Goal: Task Accomplishment & Management: Manage account settings

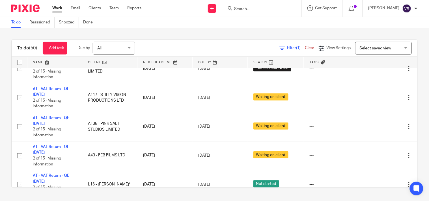
scroll to position [220, 0]
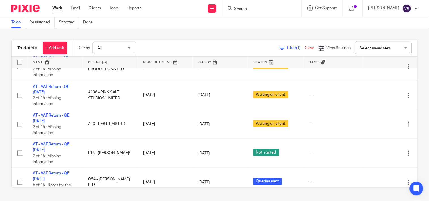
click at [285, 33] on div "To do (50) + Add task Due by All All [DATE] [DATE] This week Next week This mon…" at bounding box center [214, 113] width 429 height 171
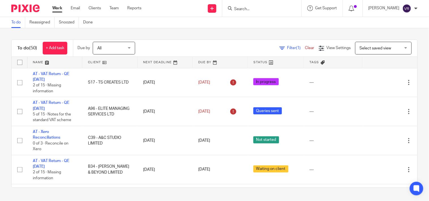
click at [263, 9] on input "Search" at bounding box center [259, 9] width 51 height 5
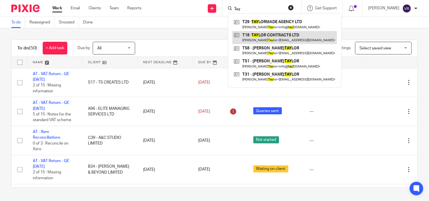
type input "Tay"
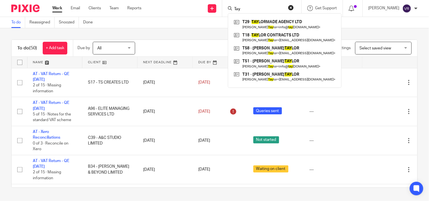
click at [186, 16] on div "Work Email Clients Team Reports Work Email Clients Team Reports Settings Send n…" at bounding box center [214, 8] width 429 height 17
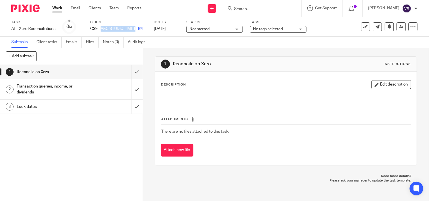
drag, startPoint x: 101, startPoint y: 28, endPoint x: 138, endPoint y: 27, distance: 36.5
click at [138, 27] on div "C39 - A&C STUDIO LIMITED" at bounding box center [118, 29] width 57 height 6
copy div "A&C STUDIO LIMITED"
click at [182, 40] on div "Subtasks Client tasks Emails Files Notes (0) Audit logs" at bounding box center [214, 42] width 429 height 11
click at [237, 31] on div "Not started Not started" at bounding box center [214, 29] width 57 height 7
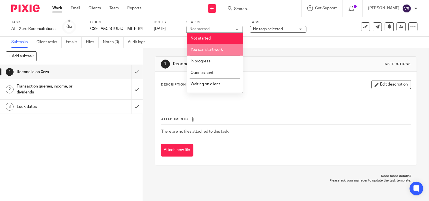
click at [220, 52] on span "You can start work" at bounding box center [207, 50] width 32 height 4
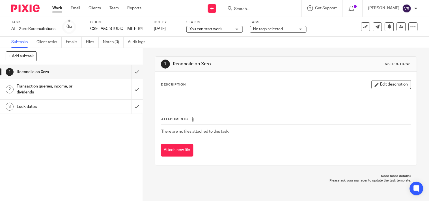
click at [241, 31] on div "You can start work You can start work" at bounding box center [214, 29] width 57 height 7
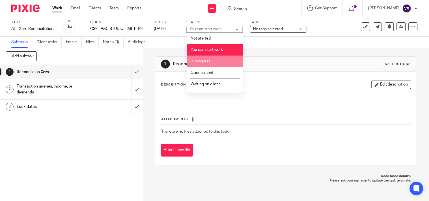
click at [211, 62] on li "In progress" at bounding box center [215, 62] width 56 height 12
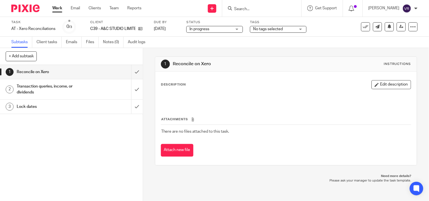
click at [213, 47] on div "Subtasks Client tasks Emails Files Notes (0) Audit logs" at bounding box center [214, 42] width 429 height 11
click at [131, 74] on input "submit" at bounding box center [71, 72] width 143 height 14
click at [131, 93] on input "submit" at bounding box center [71, 90] width 143 height 20
click at [131, 104] on input "submit" at bounding box center [71, 107] width 143 height 14
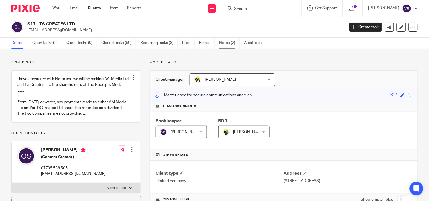
click at [222, 45] on link "Notes (2)" at bounding box center [229, 43] width 21 height 11
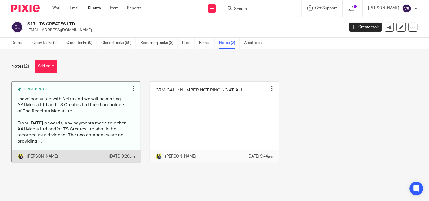
click at [105, 130] on link at bounding box center [76, 122] width 129 height 81
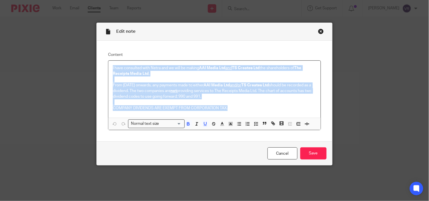
drag, startPoint x: 109, startPoint y: 66, endPoint x: 228, endPoint y: 108, distance: 125.5
click at [228, 108] on div "I have consulted with Netra and we will be making AAI Media Ltd and TS Creates …" at bounding box center [214, 89] width 212 height 57
copy div "I have consulted with Netra and we will be making AAI Media Ltd and TS Creates …"
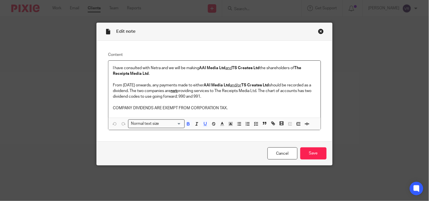
click at [318, 27] on div "Edit note" at bounding box center [214, 32] width 235 height 18
click at [319, 31] on div "Close this dialog window" at bounding box center [321, 32] width 6 height 6
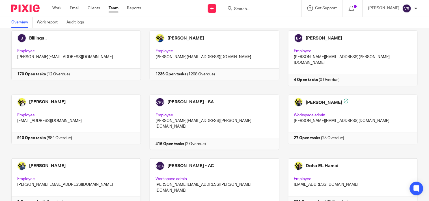
scroll to position [126, 0]
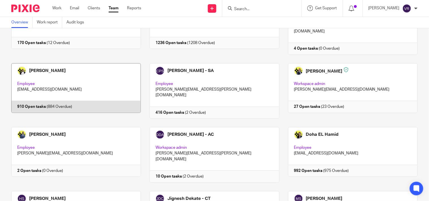
click at [92, 68] on link at bounding box center [72, 90] width 138 height 55
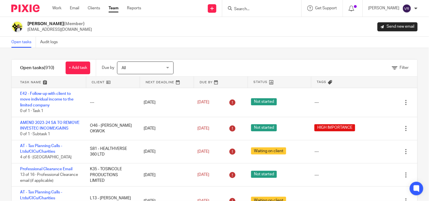
click at [250, 41] on div "Open tasks Audit logs" at bounding box center [214, 42] width 429 height 11
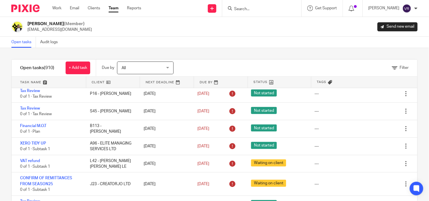
scroll to position [15917, 0]
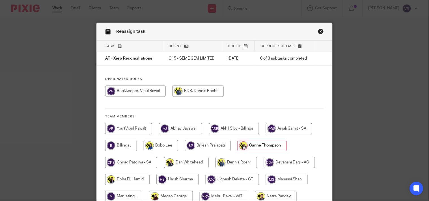
click at [135, 129] on input "radio" at bounding box center [128, 128] width 47 height 11
radio input "true"
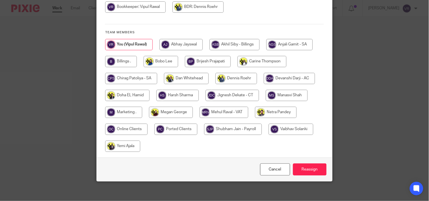
scroll to position [88, 0]
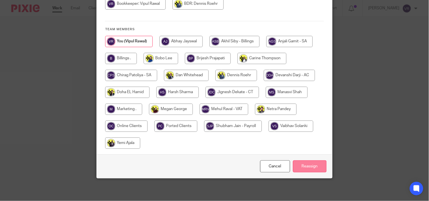
click at [308, 165] on input "Reassign" at bounding box center [310, 167] width 34 height 12
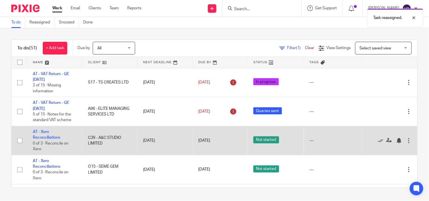
scroll to position [31, 0]
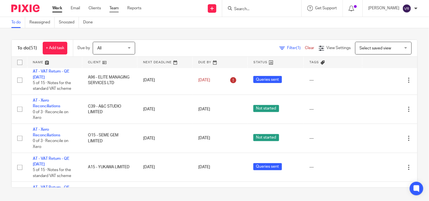
click at [111, 6] on link "Team" at bounding box center [113, 8] width 9 height 6
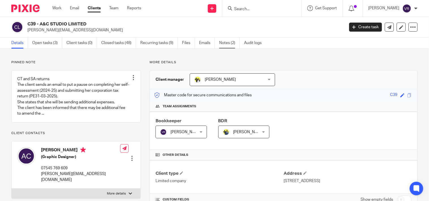
click at [226, 47] on link "Notes (2)" at bounding box center [229, 43] width 21 height 11
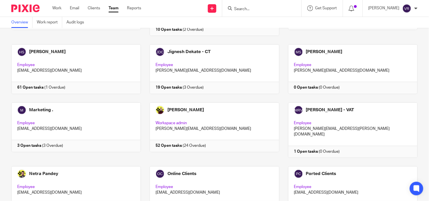
scroll to position [283, 0]
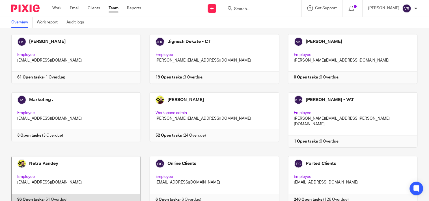
click at [100, 160] on link at bounding box center [72, 181] width 138 height 50
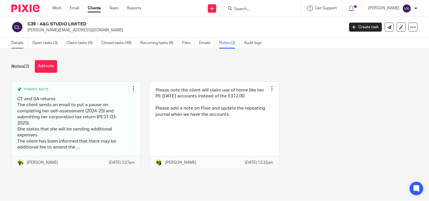
click at [19, 44] on link "Details" at bounding box center [19, 43] width 17 height 11
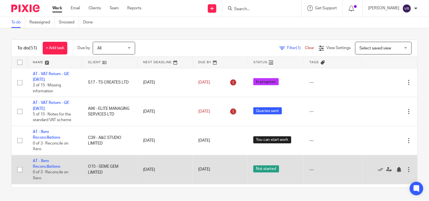
scroll to position [31, 0]
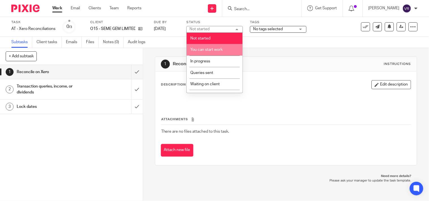
click at [219, 51] on span "You can start work" at bounding box center [206, 50] width 32 height 4
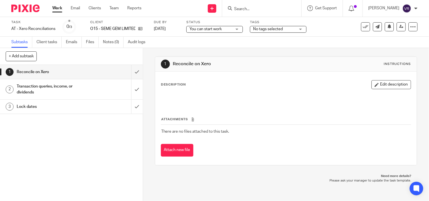
click at [236, 42] on div "Subtasks Client tasks Emails Files Notes (0) Audit logs" at bounding box center [214, 42] width 429 height 11
click at [297, 38] on div "Subtasks Client tasks Emails Files Notes (0) Audit logs" at bounding box center [214, 42] width 429 height 11
click at [243, 42] on div "Subtasks Client tasks Emails Files Notes (0) Audit logs" at bounding box center [214, 42] width 429 height 11
drag, startPoint x: 102, startPoint y: 27, endPoint x: 139, endPoint y: 31, distance: 37.0
click at [139, 31] on div "O15 - SEME GEM LIMITED" at bounding box center [118, 29] width 57 height 6
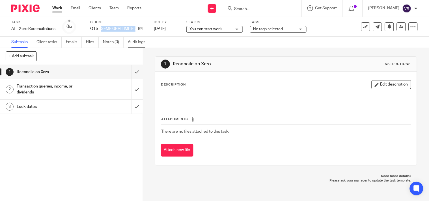
copy div "SEME GEM LIMITED"
click at [186, 42] on div "Subtasks Client tasks Emails Files Notes (0) Audit logs" at bounding box center [214, 42] width 429 height 11
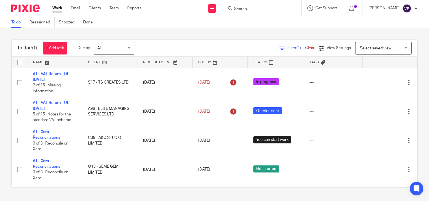
click at [202, 37] on div "To do (51) + Add task Due by All All Today Tomorrow This week Next week This mo…" at bounding box center [214, 113] width 429 height 171
click at [220, 26] on div "To do Reassigned Snoozed Done" at bounding box center [214, 22] width 429 height 11
click at [55, 6] on link "Work" at bounding box center [57, 8] width 10 height 6
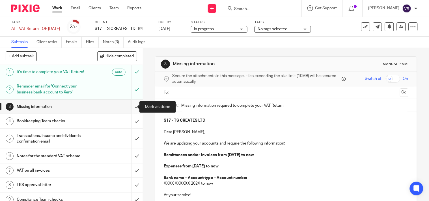
click at [134, 109] on input "submit" at bounding box center [71, 107] width 143 height 14
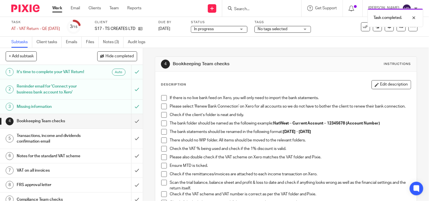
click at [161, 98] on span at bounding box center [164, 98] width 6 height 6
click at [162, 106] on span at bounding box center [164, 107] width 6 height 6
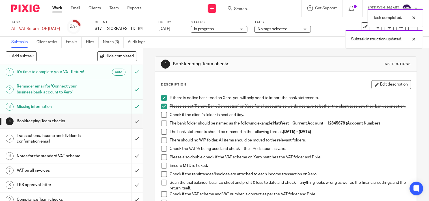
click at [162, 116] on span at bounding box center [164, 115] width 6 height 6
click at [163, 124] on span at bounding box center [164, 124] width 6 height 6
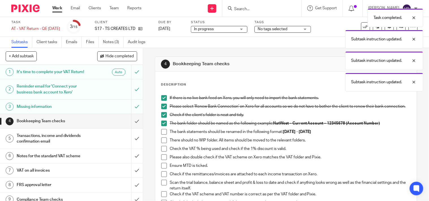
click at [164, 135] on span at bounding box center [164, 132] width 6 height 6
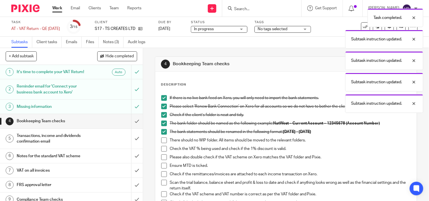
click at [162, 143] on span at bounding box center [164, 141] width 6 height 6
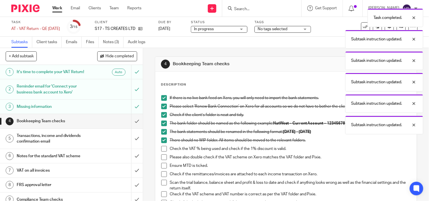
click at [162, 152] on span at bounding box center [164, 149] width 6 height 6
drag, startPoint x: 162, startPoint y: 156, endPoint x: 162, endPoint y: 159, distance: 2.9
click at [162, 155] on li "Check the VAT % being used and check if the 1% discount is valid." at bounding box center [286, 150] width 250 height 8
click at [162, 160] on span at bounding box center [164, 158] width 6 height 6
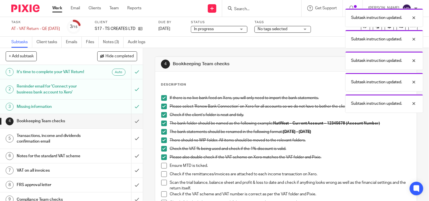
click at [162, 177] on span at bounding box center [164, 175] width 6 height 6
click at [162, 169] on span at bounding box center [164, 166] width 6 height 6
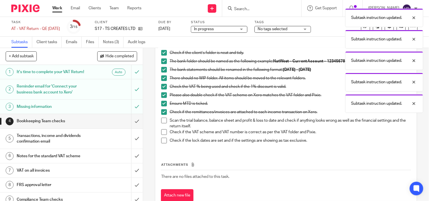
scroll to position [63, 0]
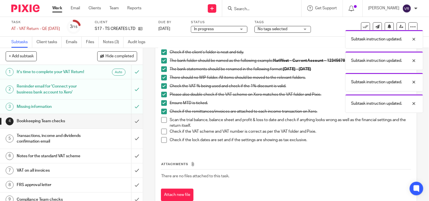
click at [162, 123] on span at bounding box center [164, 120] width 6 height 6
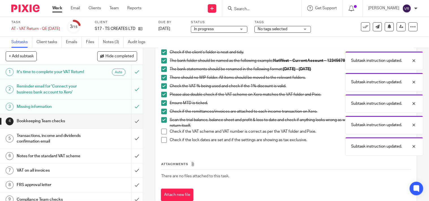
click at [162, 133] on span at bounding box center [164, 132] width 6 height 6
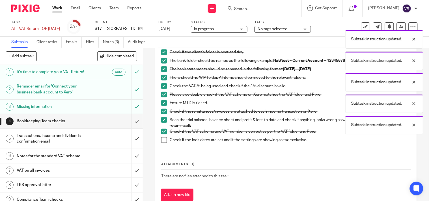
click at [162, 142] on span at bounding box center [164, 140] width 6 height 6
click at [132, 123] on input "submit" at bounding box center [71, 121] width 143 height 14
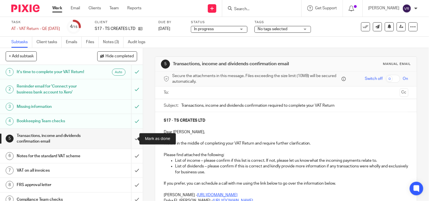
click at [133, 142] on input "submit" at bounding box center [71, 139] width 143 height 20
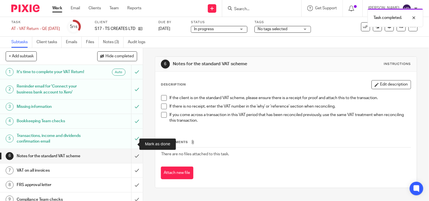
scroll to position [31, 0]
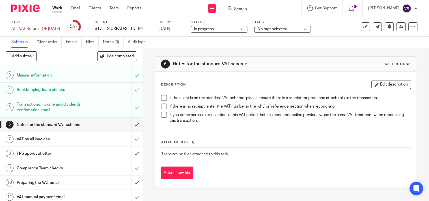
click at [161, 97] on span at bounding box center [164, 98] width 6 height 6
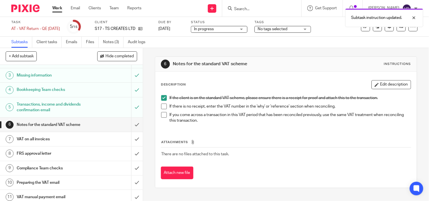
click at [162, 106] on span at bounding box center [164, 107] width 6 height 6
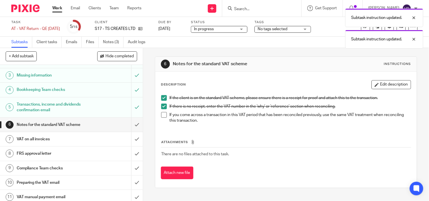
click at [162, 116] on span at bounding box center [164, 115] width 6 height 6
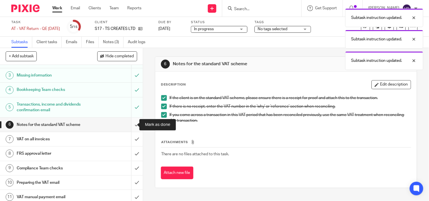
click at [128, 128] on input "submit" at bounding box center [71, 125] width 143 height 14
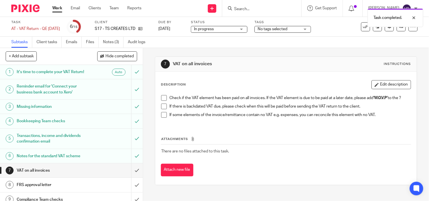
click at [162, 100] on span at bounding box center [164, 98] width 6 height 6
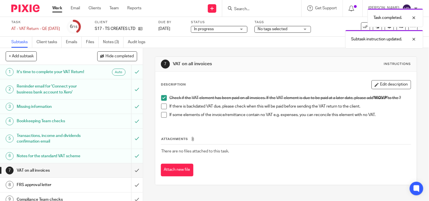
click at [163, 109] on span at bounding box center [164, 107] width 6 height 6
click at [164, 118] on span at bounding box center [164, 115] width 6 height 6
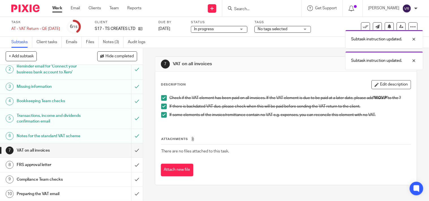
scroll to position [31, 0]
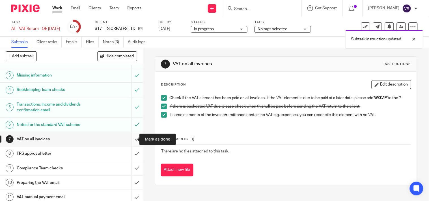
click at [131, 141] on input "submit" at bounding box center [71, 139] width 143 height 14
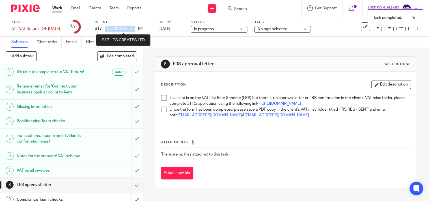
drag, startPoint x: 113, startPoint y: 27, endPoint x: 143, endPoint y: 30, distance: 29.9
click at [136, 30] on p "S17 - TS CREATES LTD" at bounding box center [115, 29] width 41 height 6
copy p "TS CREATES LTD"
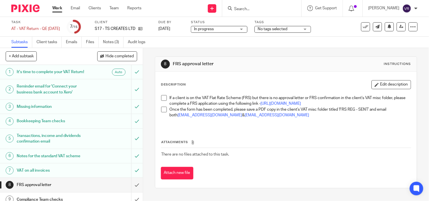
click at [186, 46] on div "Subtasks Client tasks Emails Files Notes (3) Audit logs" at bounding box center [214, 42] width 429 height 11
click at [163, 99] on span at bounding box center [164, 98] width 6 height 6
click at [162, 113] on span at bounding box center [164, 110] width 6 height 6
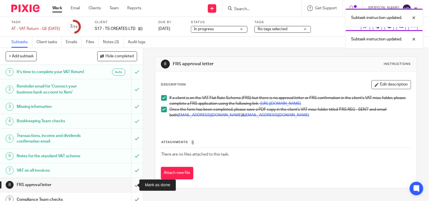
click at [129, 186] on input "submit" at bounding box center [71, 185] width 143 height 14
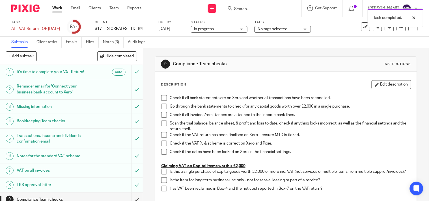
click at [248, 29] on div "In progress In progress" at bounding box center [219, 29] width 57 height 7
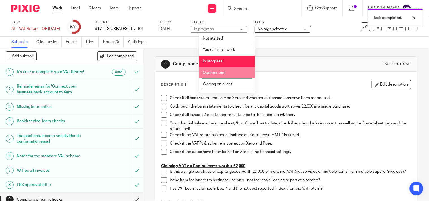
scroll to position [31, 0]
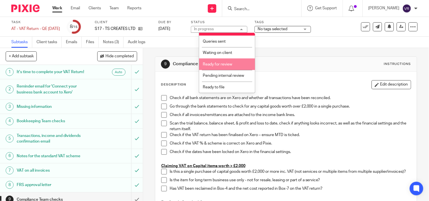
click at [231, 66] on span "Ready for review" at bounding box center [217, 65] width 29 height 4
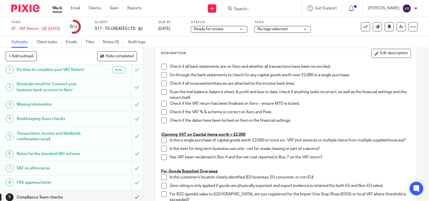
scroll to position [0, 0]
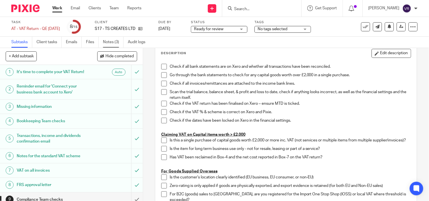
click at [118, 42] on link "Notes (3)" at bounding box center [113, 42] width 21 height 11
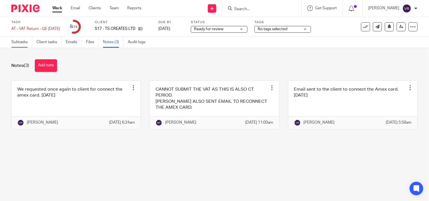
click at [15, 42] on link "Subtasks" at bounding box center [21, 42] width 21 height 11
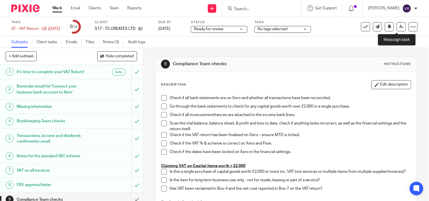
click at [399, 28] on icon at bounding box center [401, 27] width 4 height 4
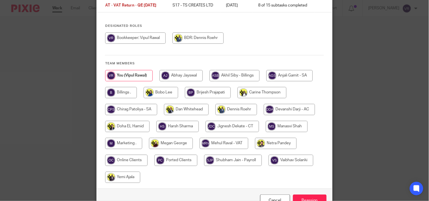
scroll to position [63, 0]
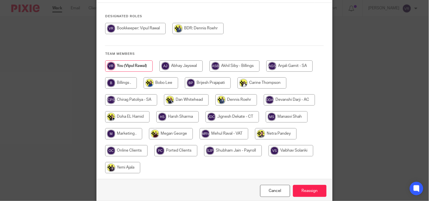
click at [224, 140] on input "radio" at bounding box center [224, 133] width 49 height 11
radio input "true"
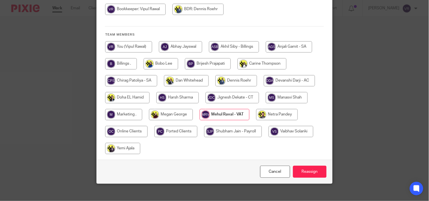
scroll to position [92, 0]
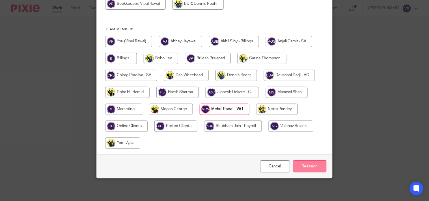
click at [311, 169] on input "Reassign" at bounding box center [310, 167] width 34 height 12
